Goal: Navigation & Orientation: Understand site structure

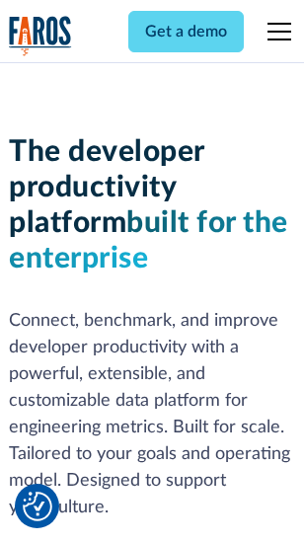
scroll to position [297, 0]
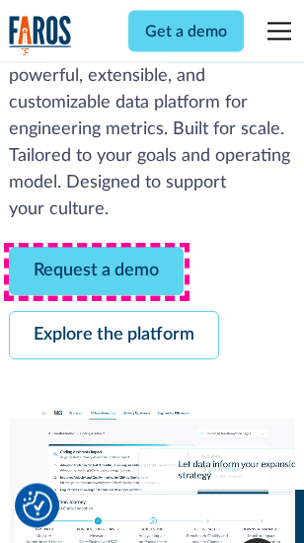
click at [97, 272] on link "Request a demo" at bounding box center [96, 272] width 175 height 48
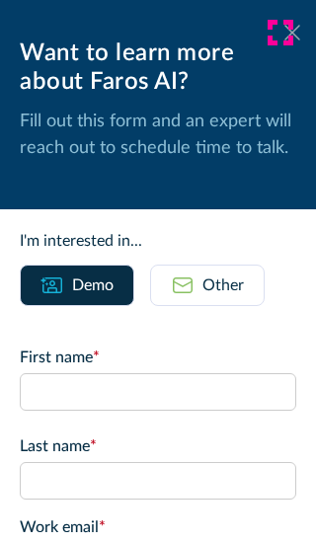
click at [284, 33] on icon at bounding box center [292, 32] width 16 height 15
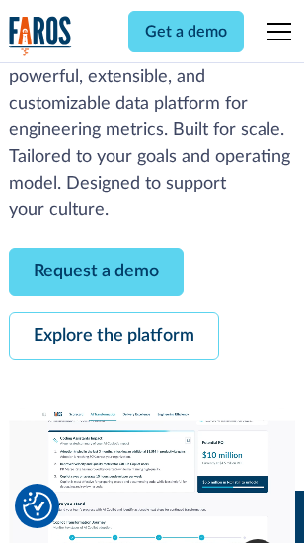
scroll to position [361, 0]
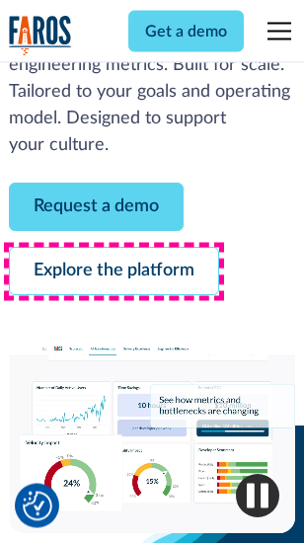
click at [114, 272] on link "Explore the platform" at bounding box center [114, 272] width 210 height 48
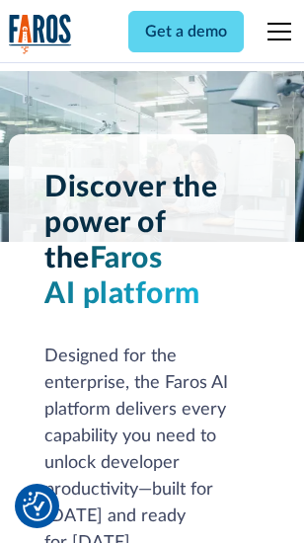
scroll to position [15044, 0]
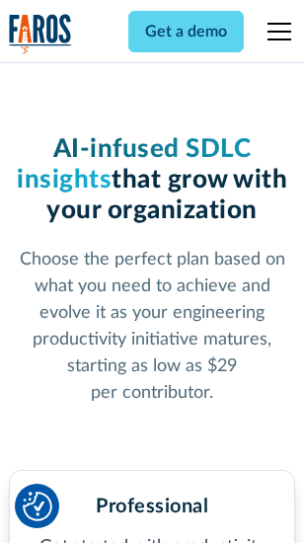
scroll to position [3137, 0]
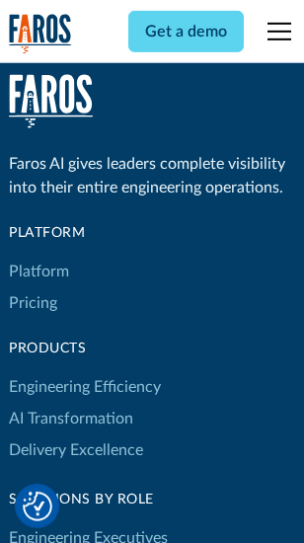
click at [38, 271] on link "Platform" at bounding box center [39, 272] width 60 height 32
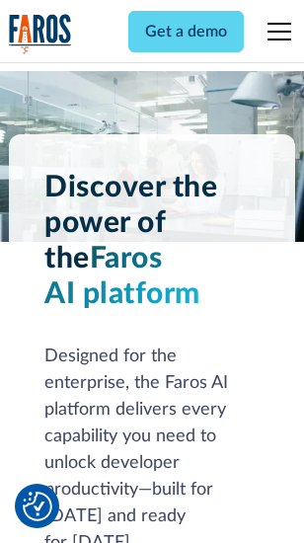
scroll to position [15677, 0]
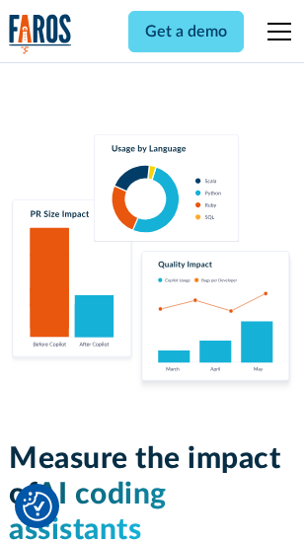
scroll to position [12330, 0]
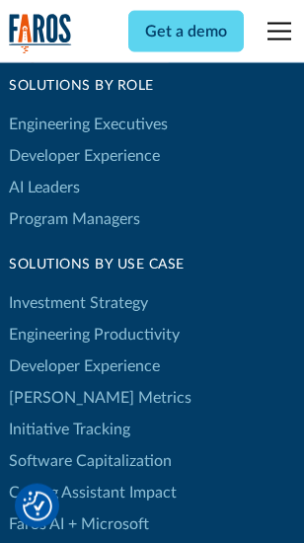
click at [59, 382] on link "[PERSON_NAME] Metrics" at bounding box center [100, 398] width 183 height 32
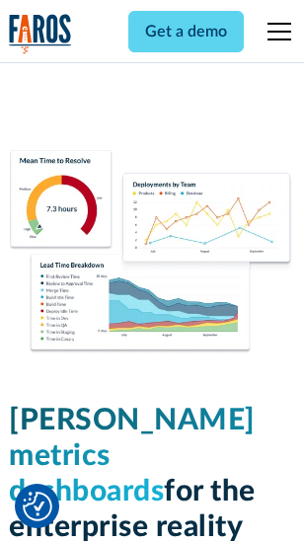
scroll to position [8747, 0]
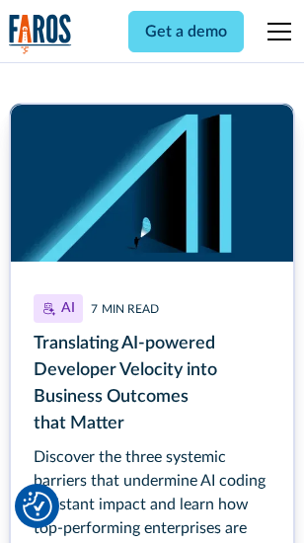
scroll to position [8943, 0]
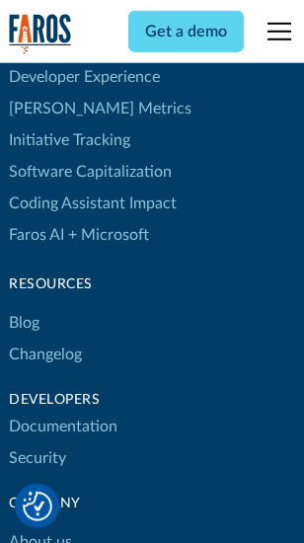
click at [45, 339] on link "Changelog" at bounding box center [45, 355] width 73 height 32
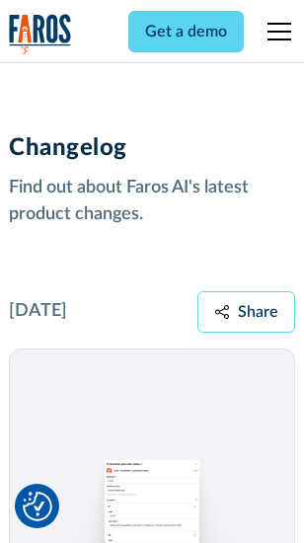
scroll to position [24212, 0]
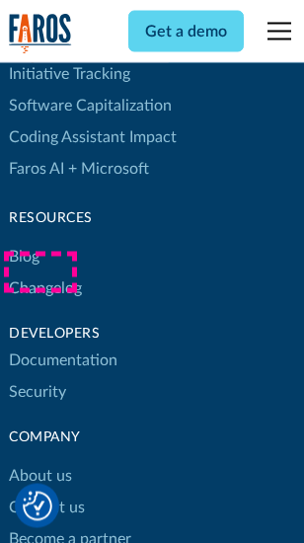
click at [39, 461] on link "About us" at bounding box center [40, 477] width 63 height 32
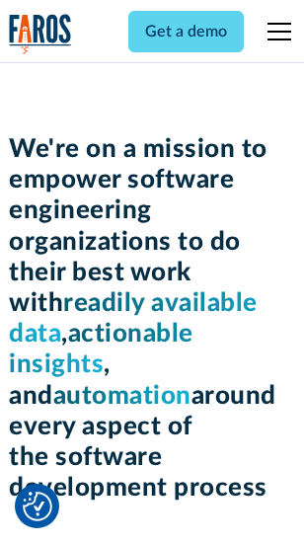
scroll to position [6834, 0]
